Goal: Task Accomplishment & Management: Use online tool/utility

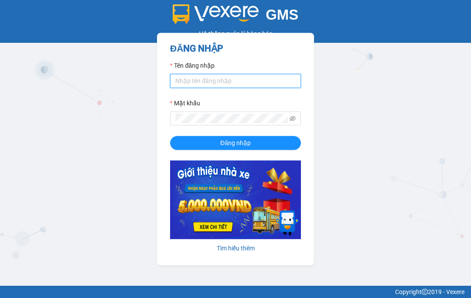
click at [230, 83] on input "Tên đăng nhập" at bounding box center [235, 81] width 131 height 14
click at [224, 81] on input "Tên đăng nhập" at bounding box center [235, 81] width 131 height 14
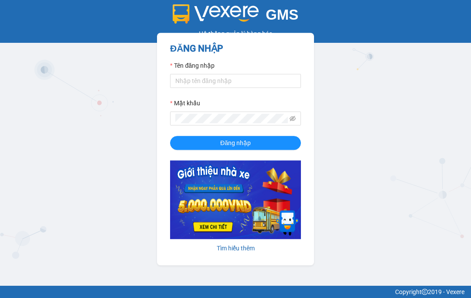
type input "thiai.vanvinhqn"
click at [249, 141] on span "Đăng nhập" at bounding box center [235, 143] width 31 height 10
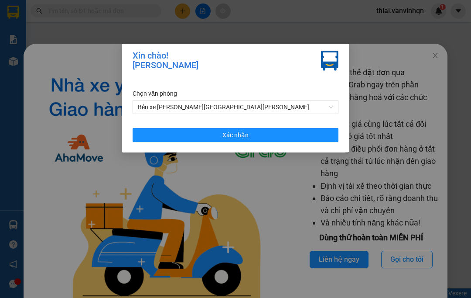
click at [432, 54] on div "Xin chào! Thị Ái Chọn văn phòng Bến xe Quảng Ngãi Xác nhận" at bounding box center [235, 149] width 471 height 298
click at [431, 50] on div "Xin chào! Thị Ái Chọn văn phòng Bến xe Quảng Ngãi Xác nhận" at bounding box center [235, 149] width 471 height 298
click at [440, 50] on div "Xin chào! Thị Ái Chọn văn phòng Bến xe Quảng Ngãi Xác nhận" at bounding box center [235, 149] width 471 height 298
click at [436, 55] on div "Xin chào! Thị Ái Chọn văn phòng Bến xe Quảng Ngãi Xác nhận" at bounding box center [235, 149] width 471 height 298
click at [257, 138] on button "Xác nhận" at bounding box center [236, 135] width 206 height 14
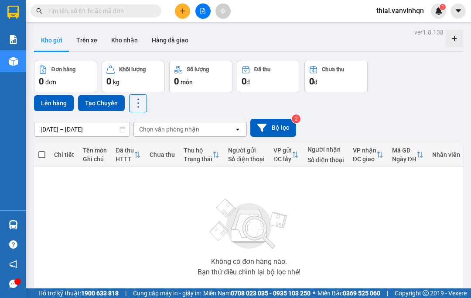
click at [103, 15] on input "text" at bounding box center [99, 11] width 103 height 10
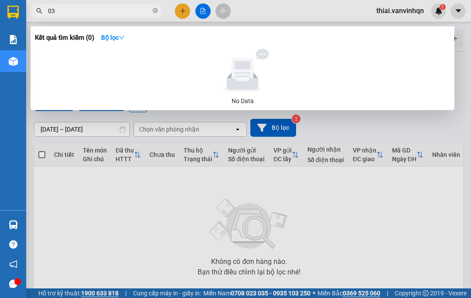
type input "037"
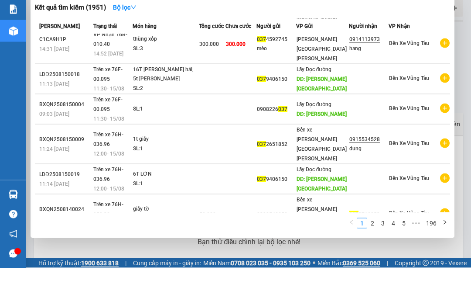
scroll to position [89, 0]
